Goal: Information Seeking & Learning: Learn about a topic

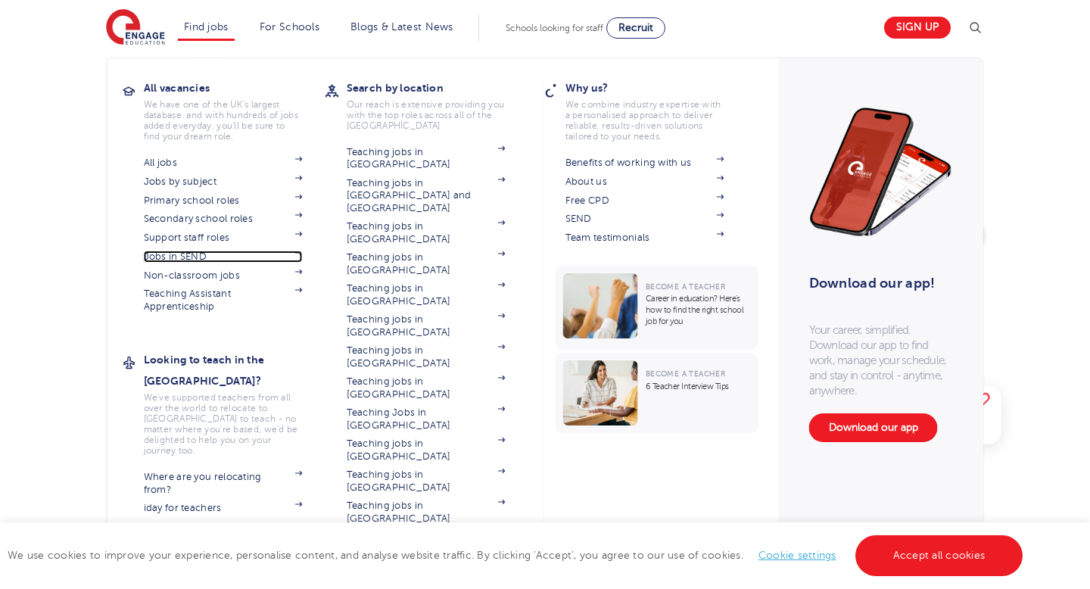
click at [186, 258] on link "Jobs in SEND" at bounding box center [223, 257] width 159 height 12
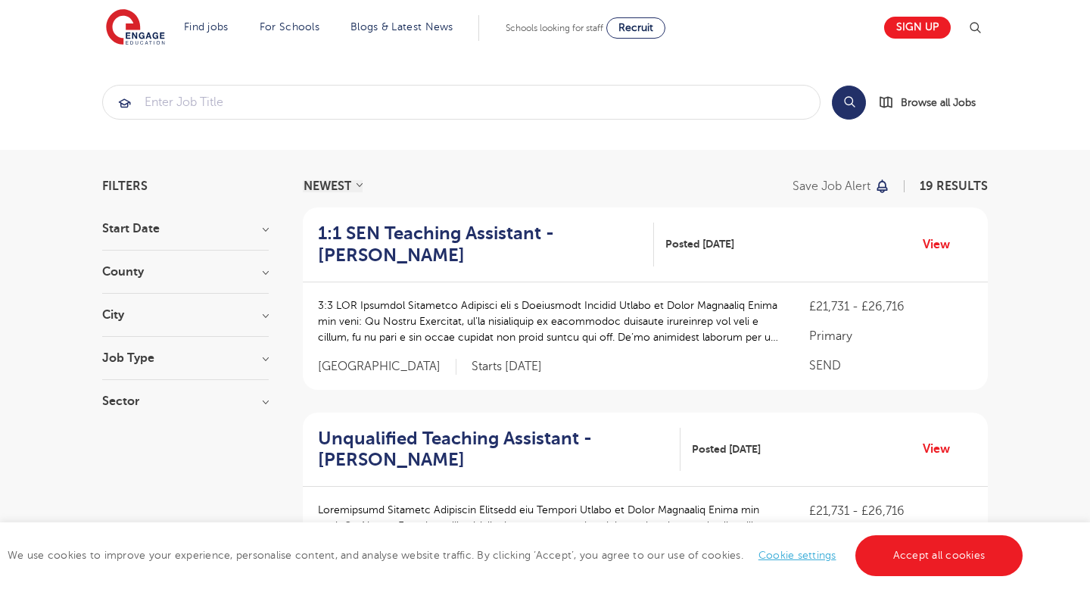
click at [181, 268] on h3 "County" at bounding box center [185, 272] width 167 height 12
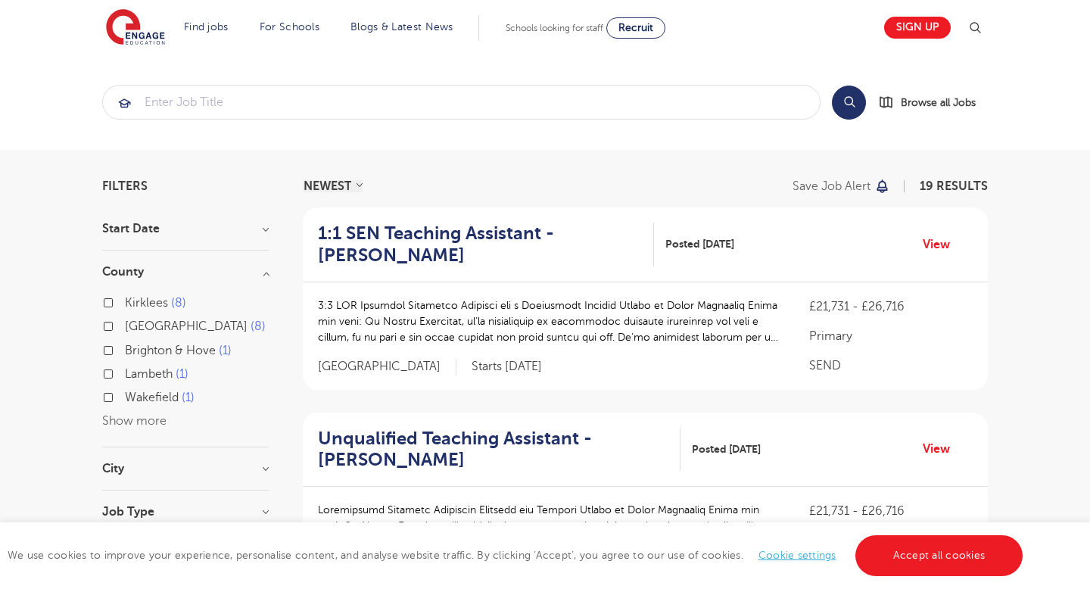
click at [114, 372] on div "Lambeth 1" at bounding box center [185, 375] width 167 height 23
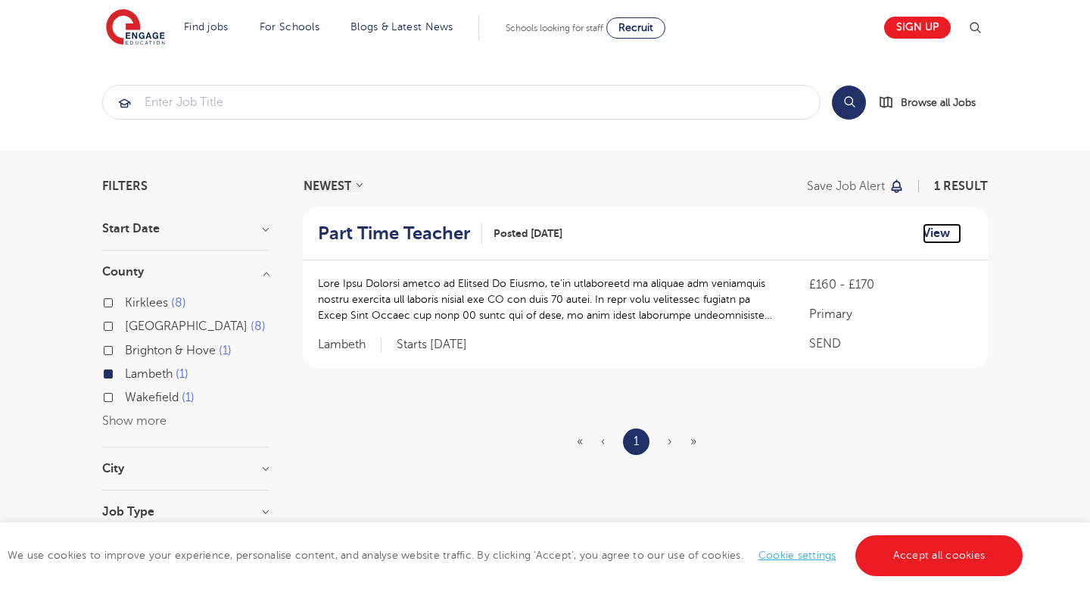
click at [939, 240] on link "View" at bounding box center [942, 233] width 39 height 20
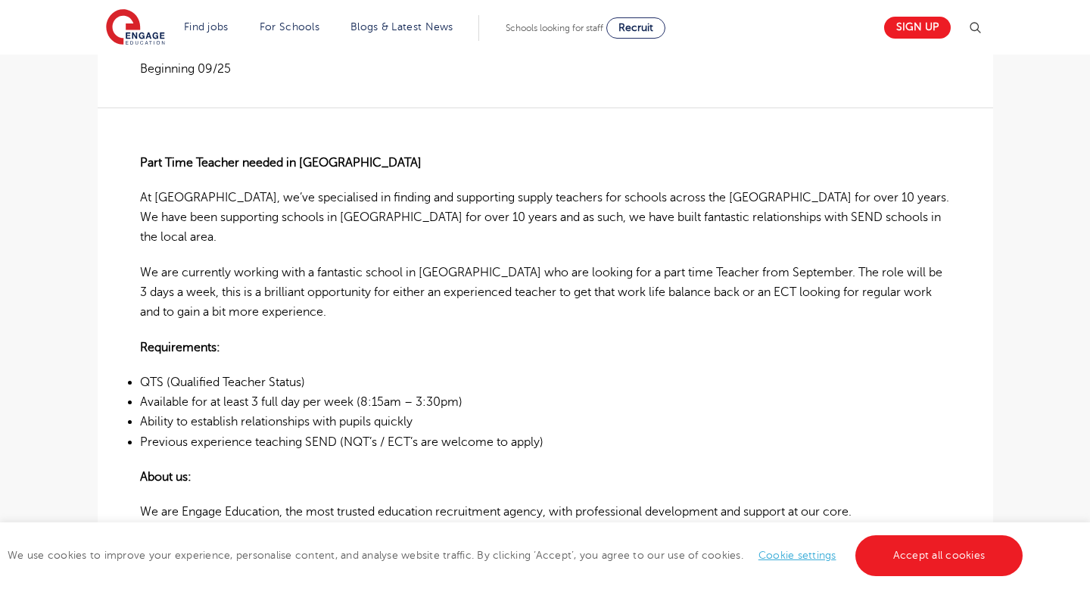
scroll to position [194, 0]
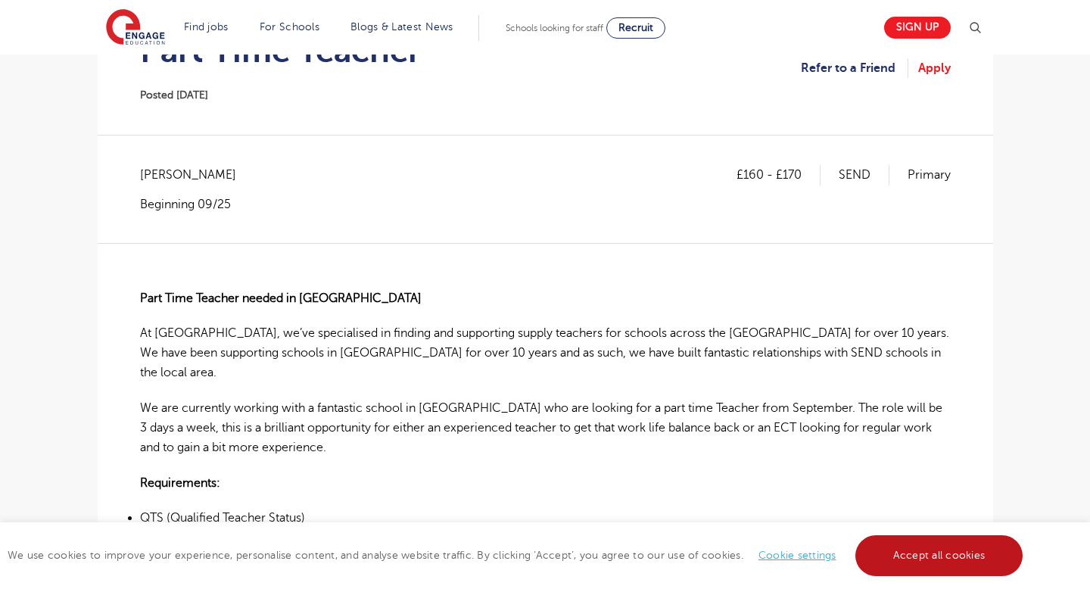
click at [913, 565] on link "Accept all cookies" at bounding box center [939, 555] width 168 height 41
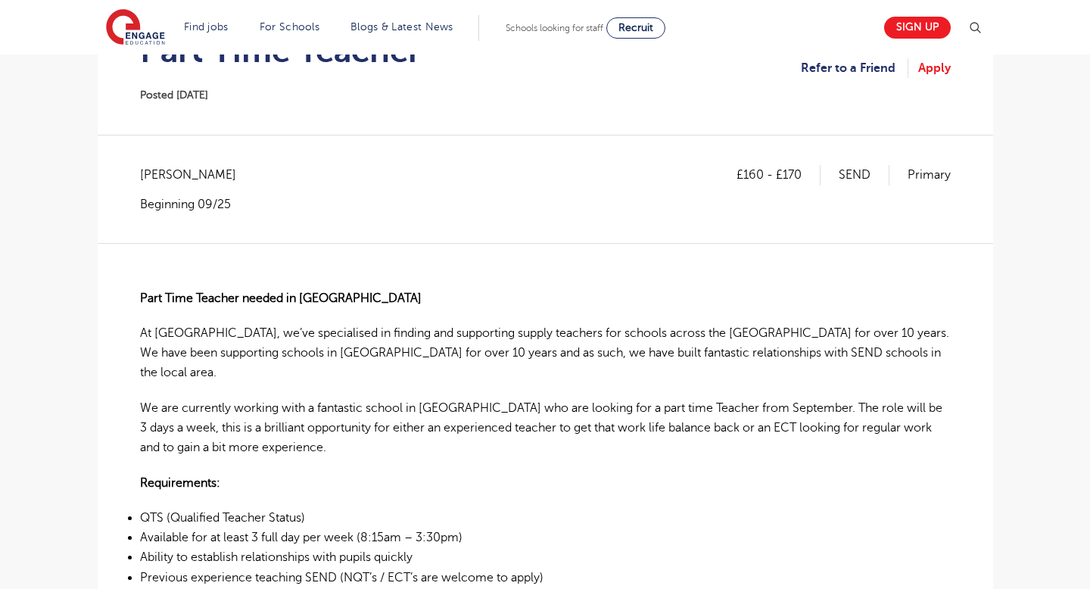
click at [206, 508] on li "QTS (Qualified Teacher Status)" at bounding box center [545, 518] width 811 height 20
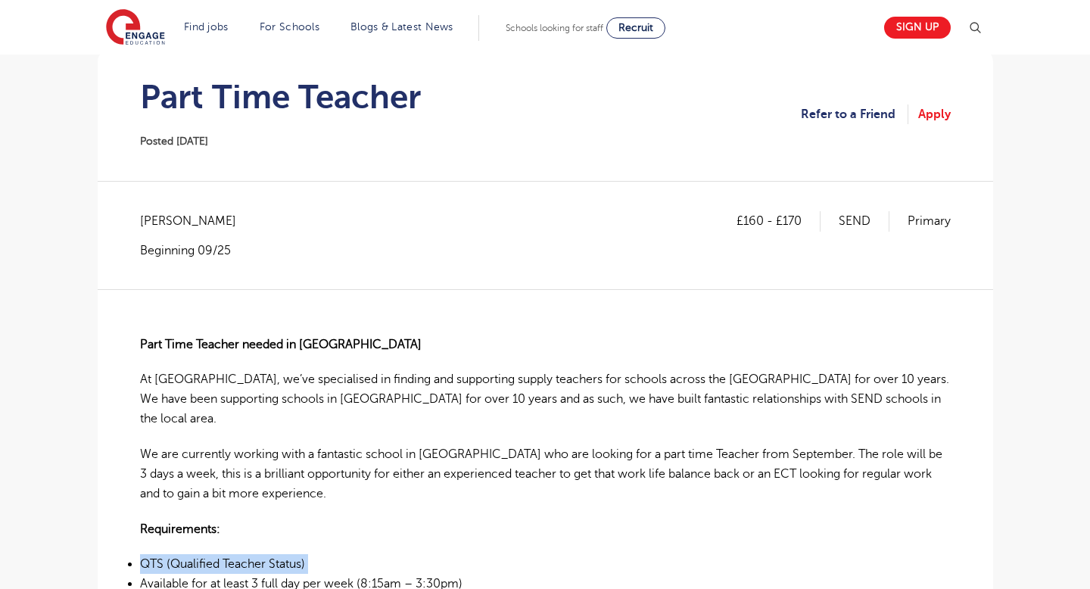
scroll to position [148, 0]
